Goal: Transaction & Acquisition: Purchase product/service

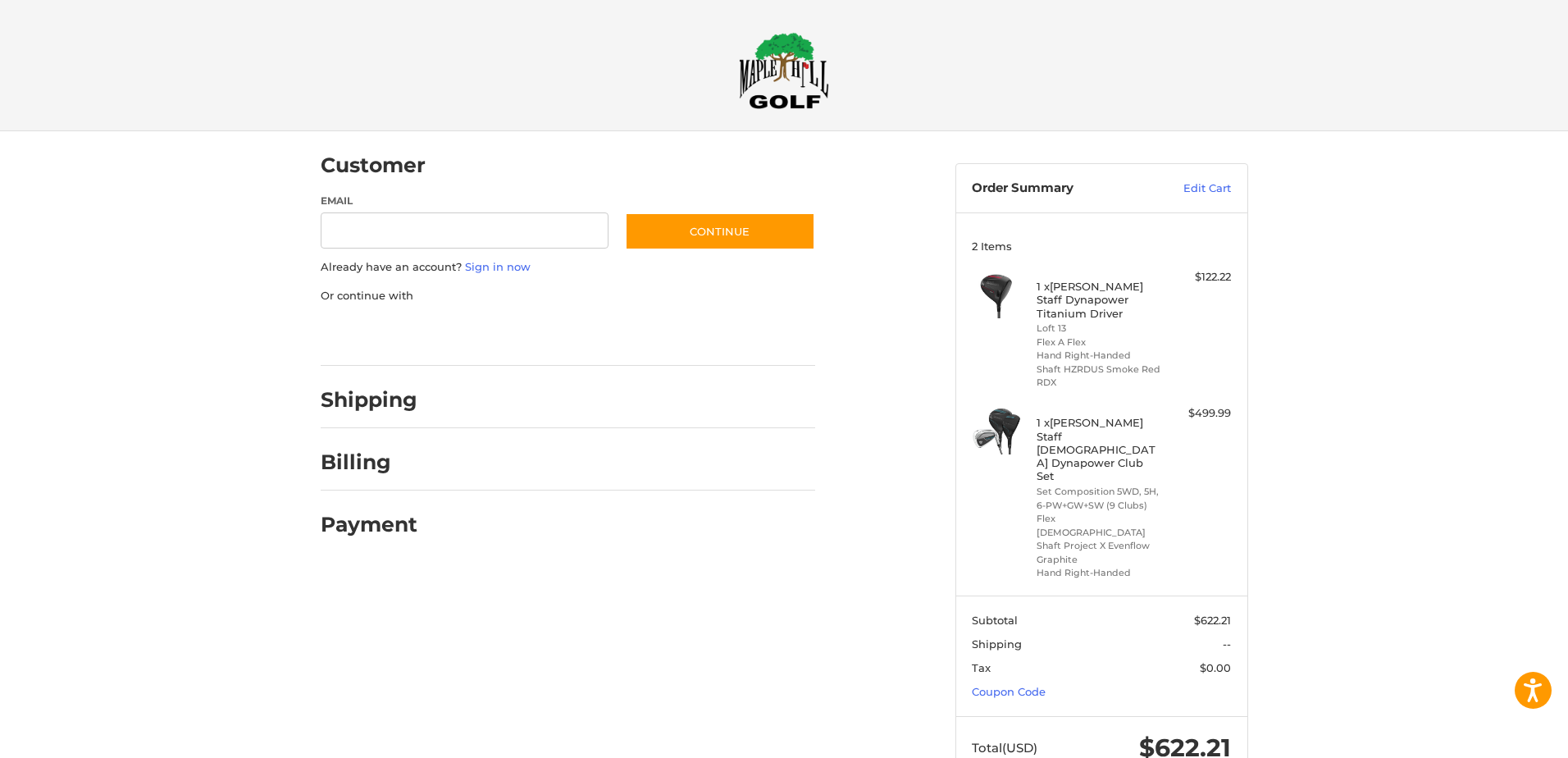
click at [1439, 457] on div "Customer Guest Customer Email Subscribe to our newsletter. Continue Already hav…" at bounding box center [784, 471] width 1568 height 680
click at [477, 395] on div at bounding box center [624, 404] width 382 height 21
click at [494, 229] on input "Email" at bounding box center [465, 231] width 289 height 37
type input "**********"
click at [497, 266] on link "Sign in now" at bounding box center [498, 266] width 65 height 13
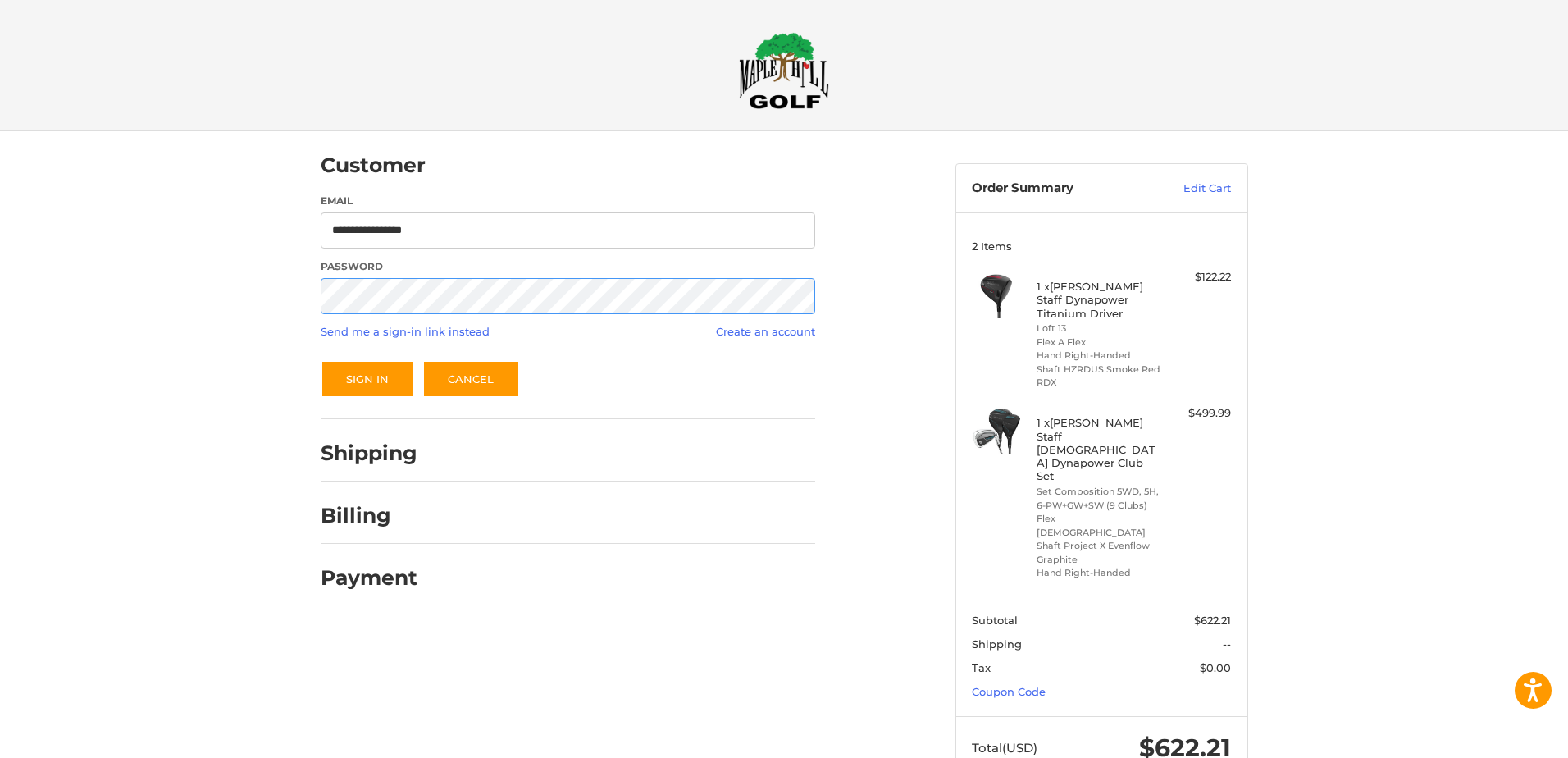
click at [321, 360] on button "Sign In" at bounding box center [367, 379] width 94 height 38
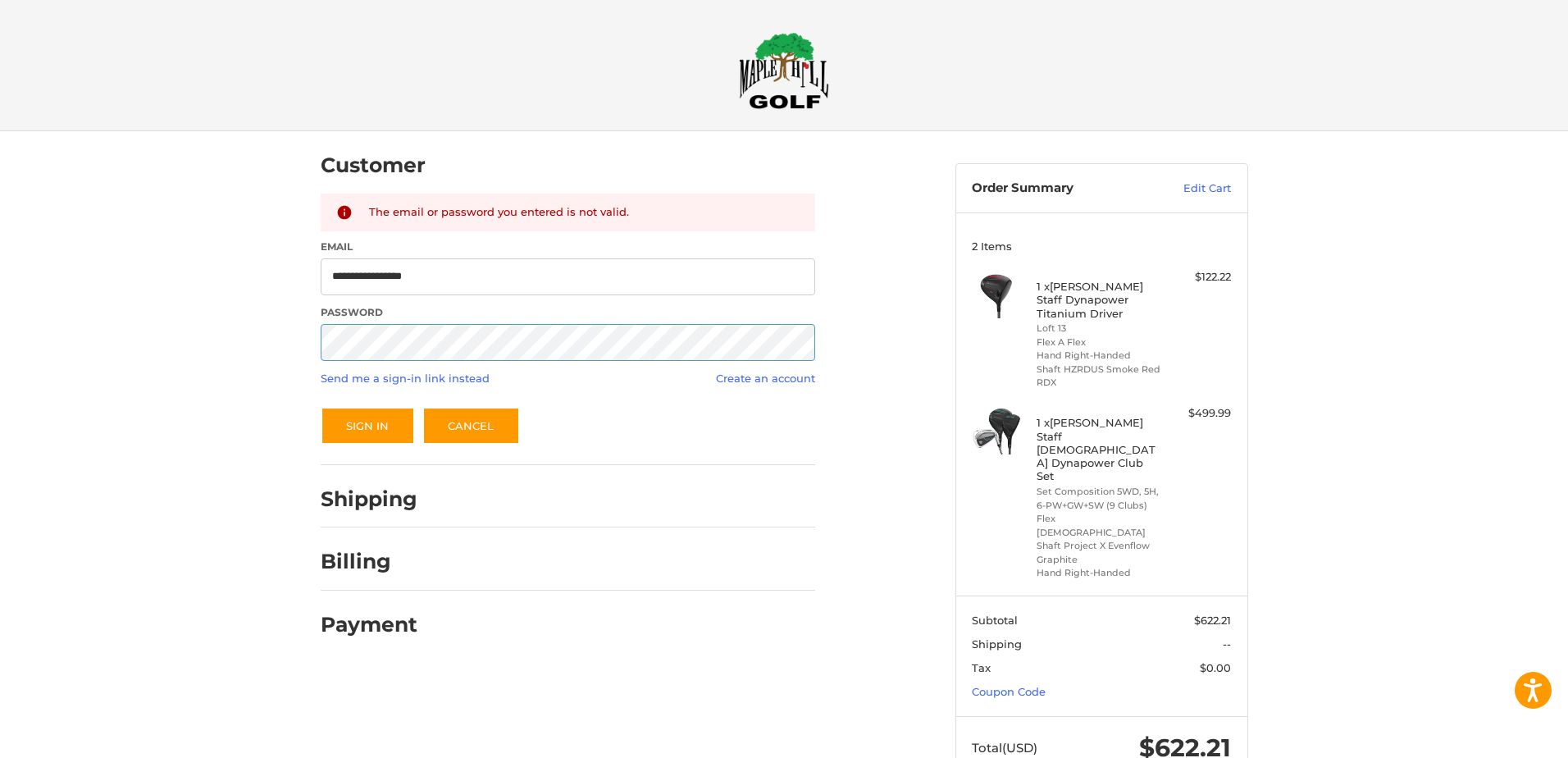
click at [321, 407] on button "Sign In" at bounding box center [367, 426] width 94 height 38
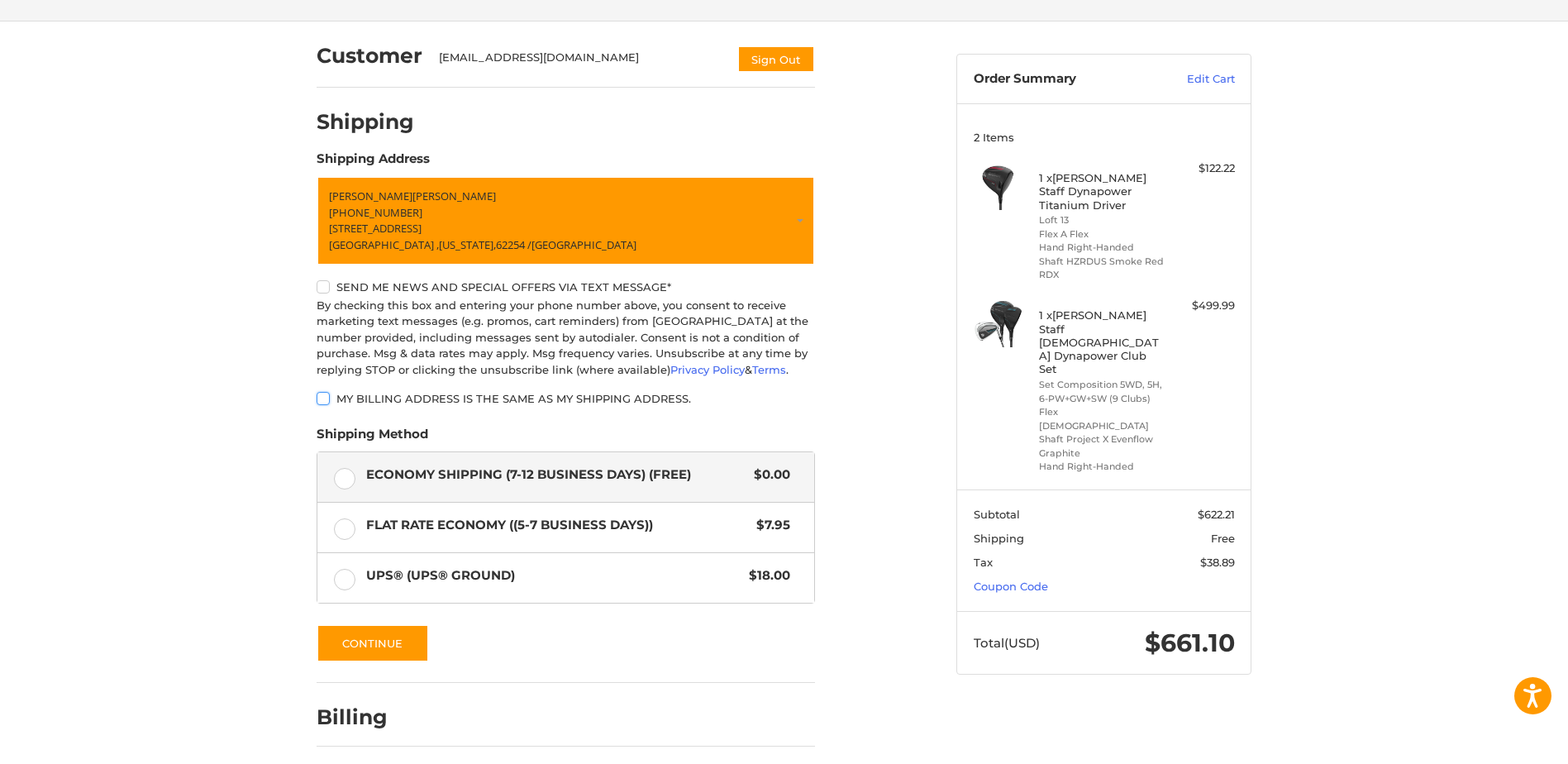
scroll to position [172, 0]
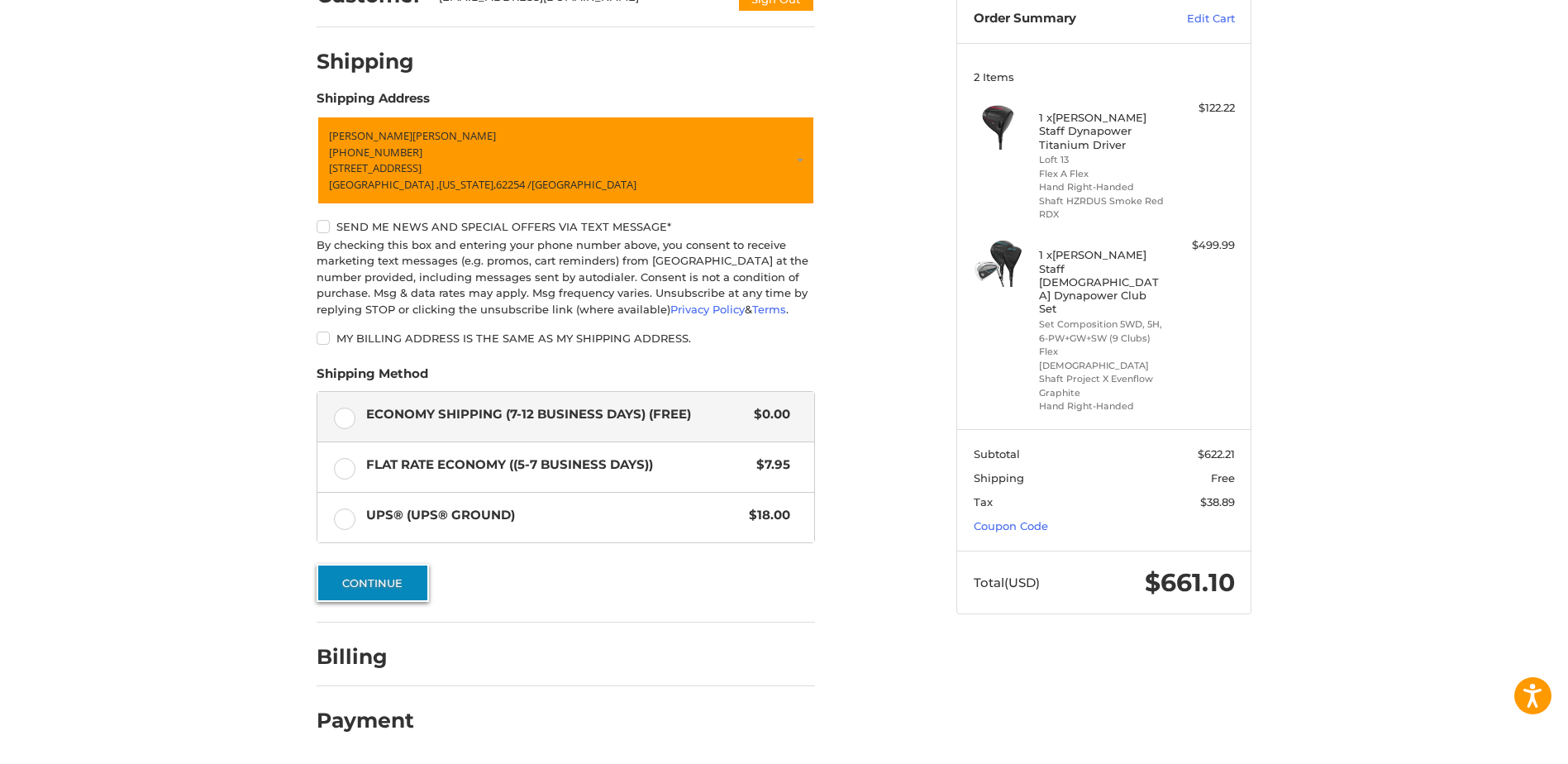
click at [365, 586] on button "Continue" at bounding box center [372, 582] width 113 height 38
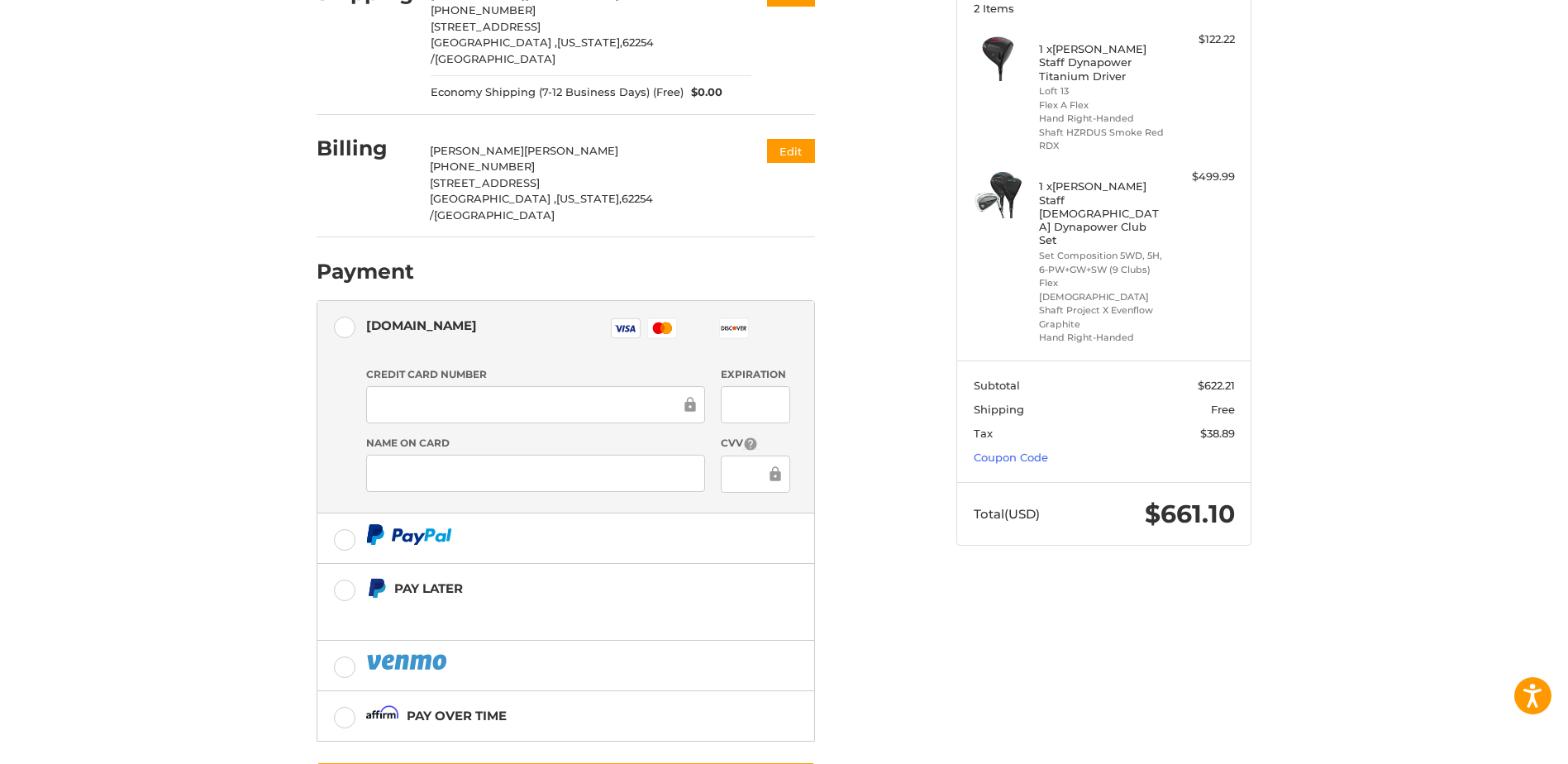
scroll to position [288, 0]
